Goal: Task Accomplishment & Management: Manage account settings

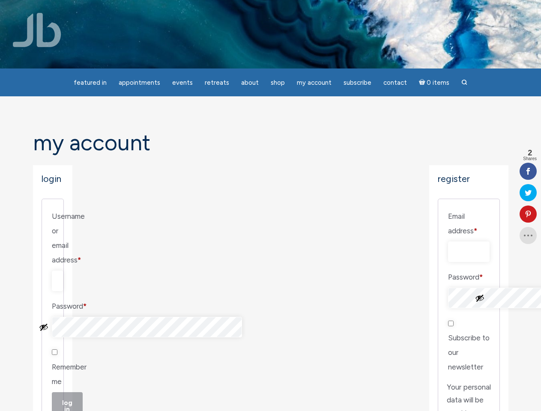
click at [270, 206] on div "Login Username or email address * Required Password * Required Remember me Log …" at bounding box center [270, 413] width 475 height 496
click at [139, 83] on span "Appointments" at bounding box center [140, 83] width 42 height 8
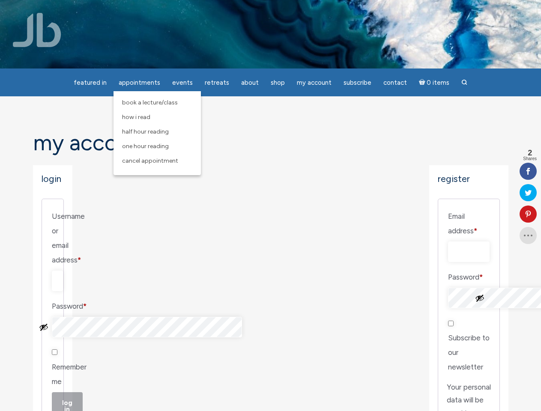
click at [182, 83] on span "Events" at bounding box center [182, 83] width 21 height 8
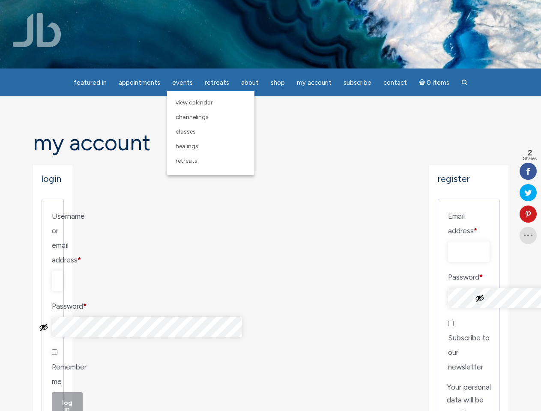
click at [250, 83] on span "About" at bounding box center [250, 83] width 18 height 8
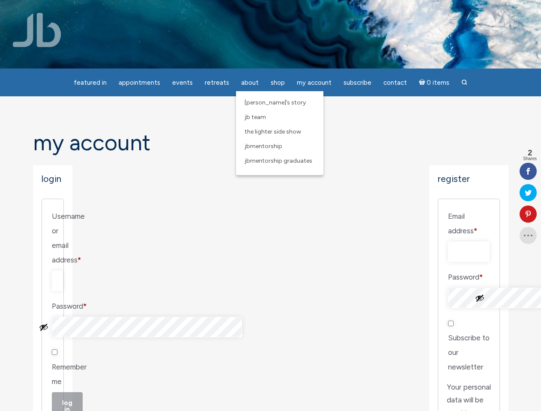
click at [314, 83] on span "My Account" at bounding box center [314, 83] width 35 height 8
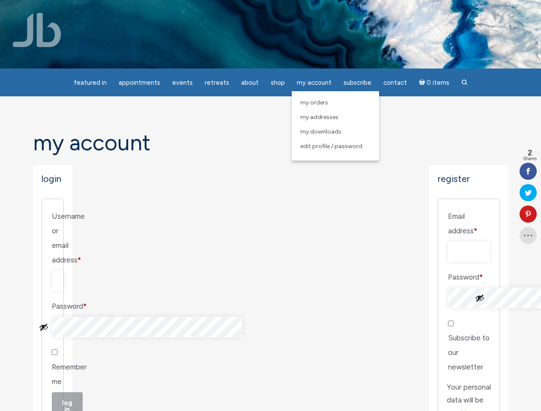
click at [48, 322] on button "Show password" at bounding box center [43, 326] width 9 height 9
click at [480, 293] on button "Show password" at bounding box center [479, 297] width 9 height 9
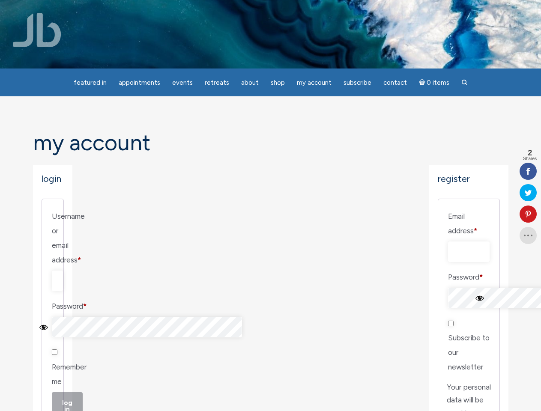
click at [528, 214] on icon at bounding box center [527, 214] width 17 height 7
click at [0, 0] on div "Pin It on Pinterest" at bounding box center [0, 0] width 0 height 0
